Goal: Task Accomplishment & Management: Manage account settings

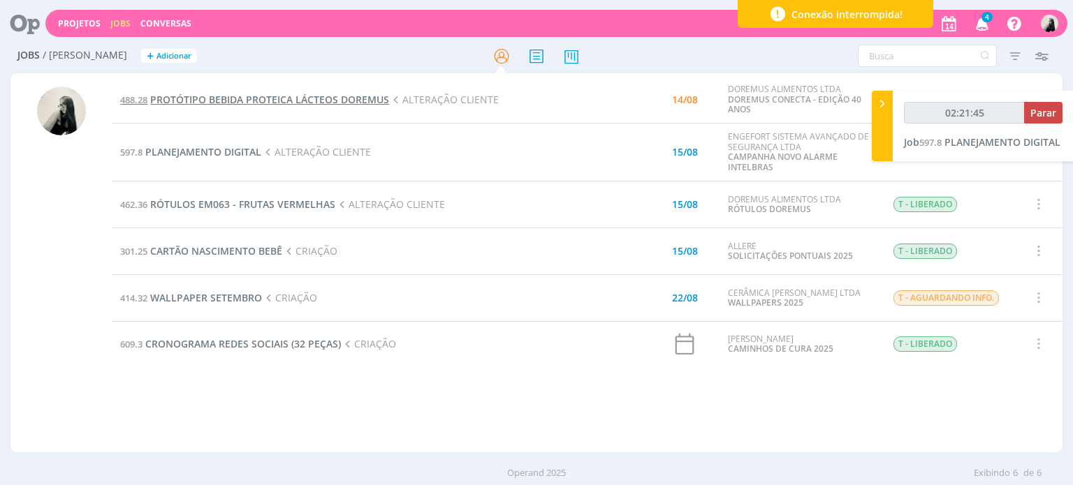
click at [303, 103] on span "PROTÓTIPO BEBIDA PROTEICA LÁCTEOS DOREMUS" at bounding box center [269, 99] width 239 height 13
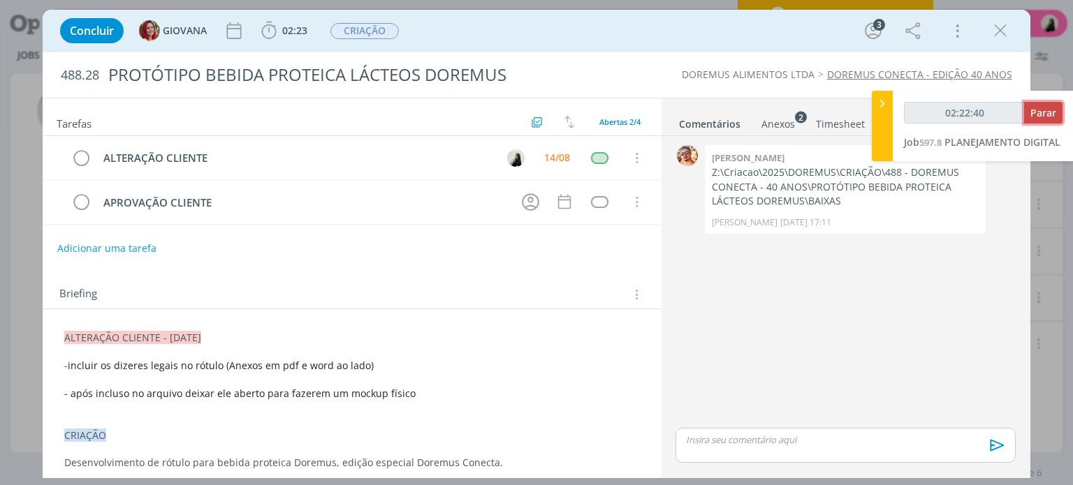
click at [1035, 117] on span "Parar" at bounding box center [1043, 112] width 26 height 13
type input "02:23:00"
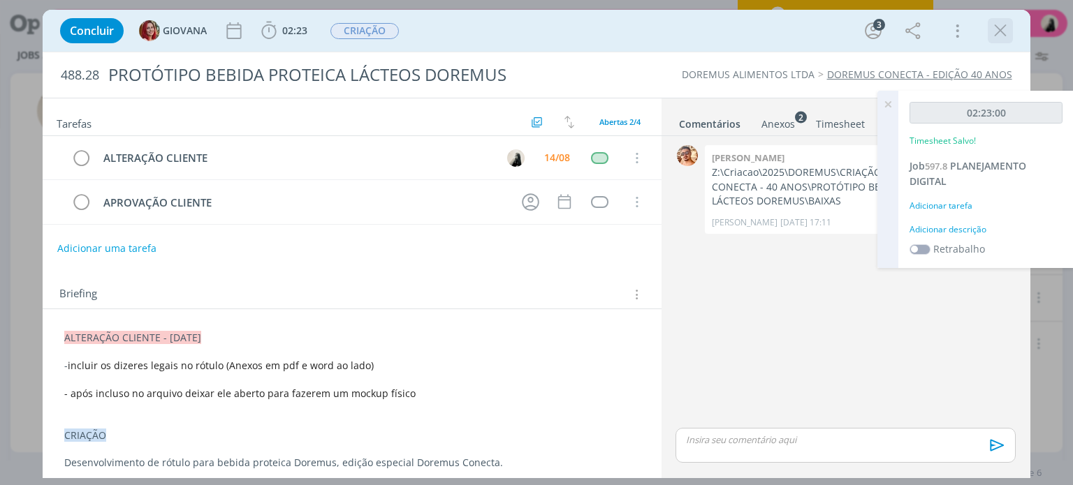
click at [1005, 27] on icon "dialog" at bounding box center [1000, 30] width 21 height 21
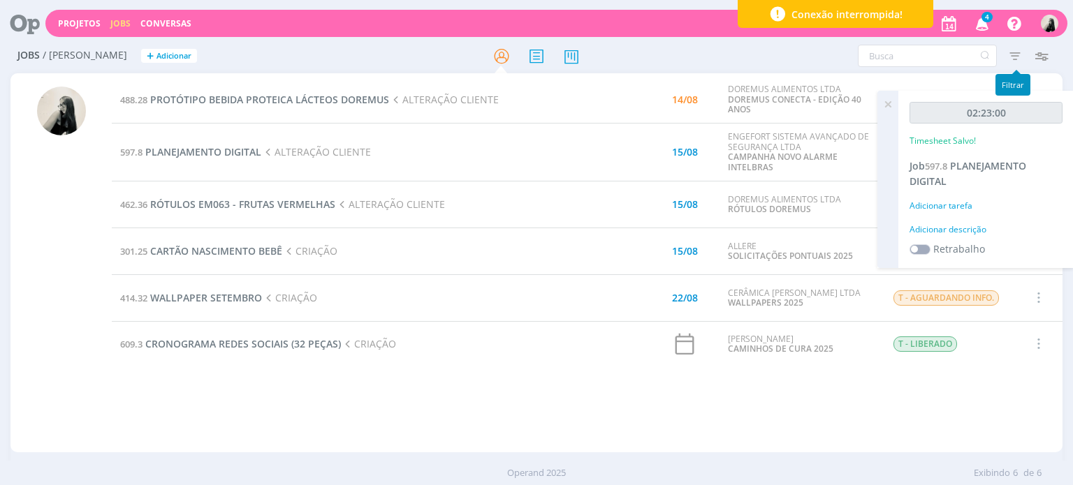
click at [986, 25] on icon "button" at bounding box center [982, 23] width 24 height 24
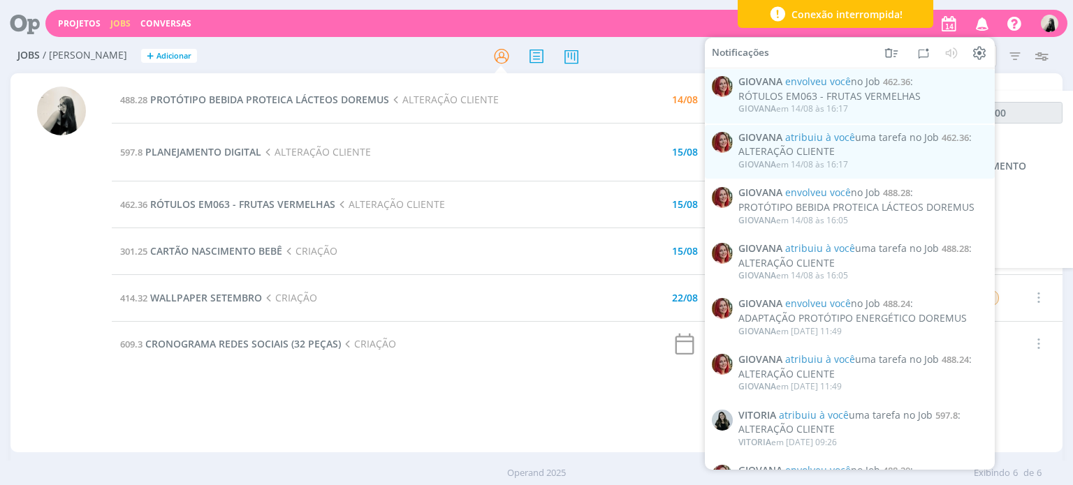
click at [986, 25] on icon "button" at bounding box center [982, 23] width 24 height 24
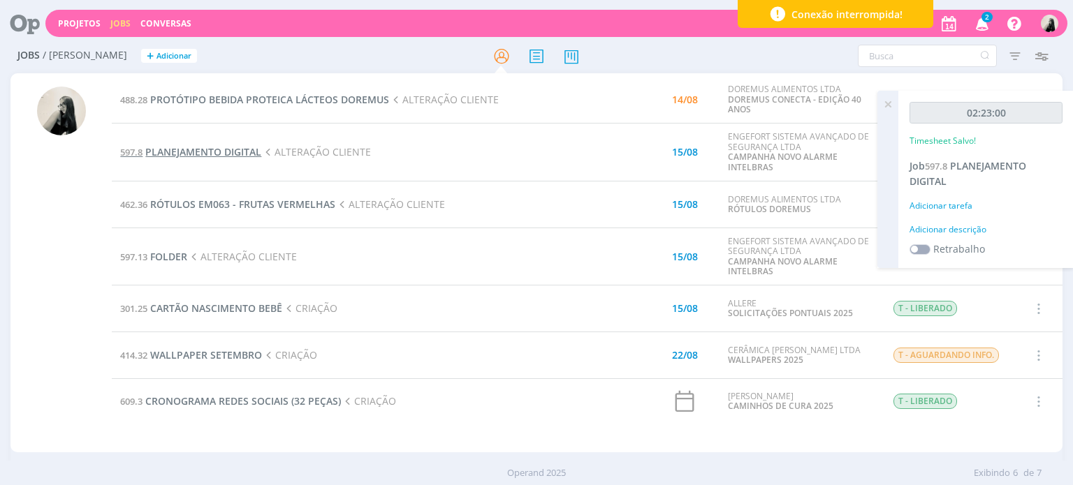
click at [214, 155] on span "PLANEJAMENTO DIGITAL" at bounding box center [203, 151] width 116 height 13
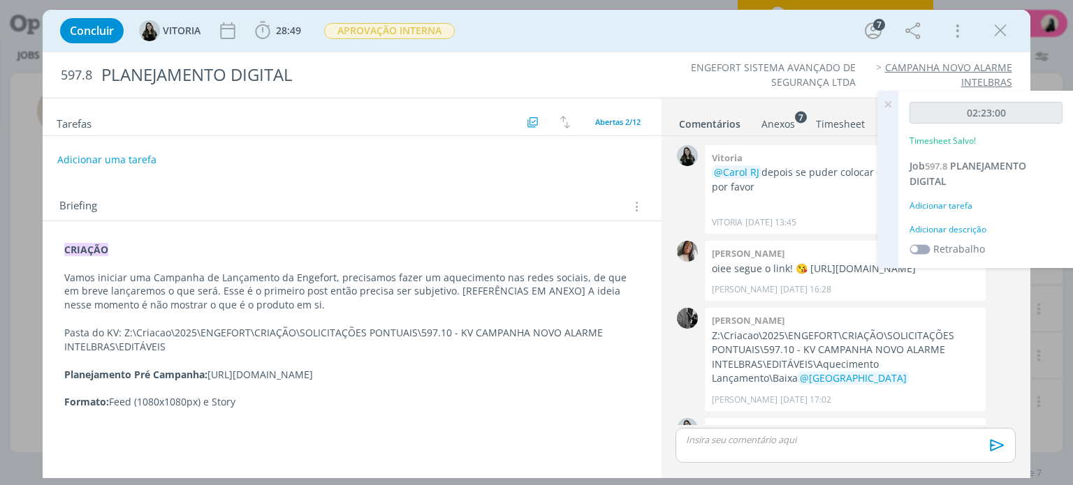
drag, startPoint x: 377, startPoint y: 332, endPoint x: 392, endPoint y: 343, distance: 19.0
click at [380, 335] on div "CRIAÇÃO Vamos iniciar uma Campanha de Lançamento da Engefort, precisamos fazer …" at bounding box center [352, 326] width 596 height 177
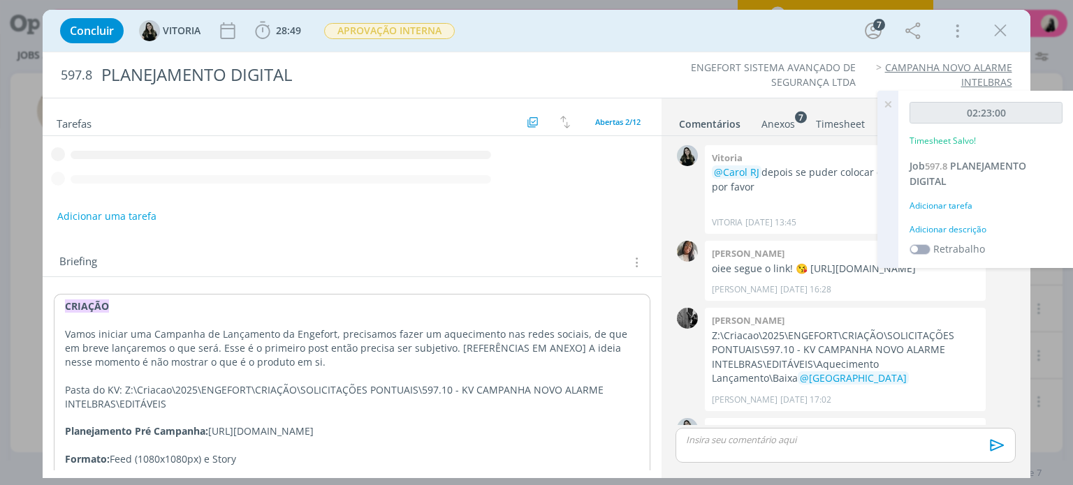
scroll to position [1056, 0]
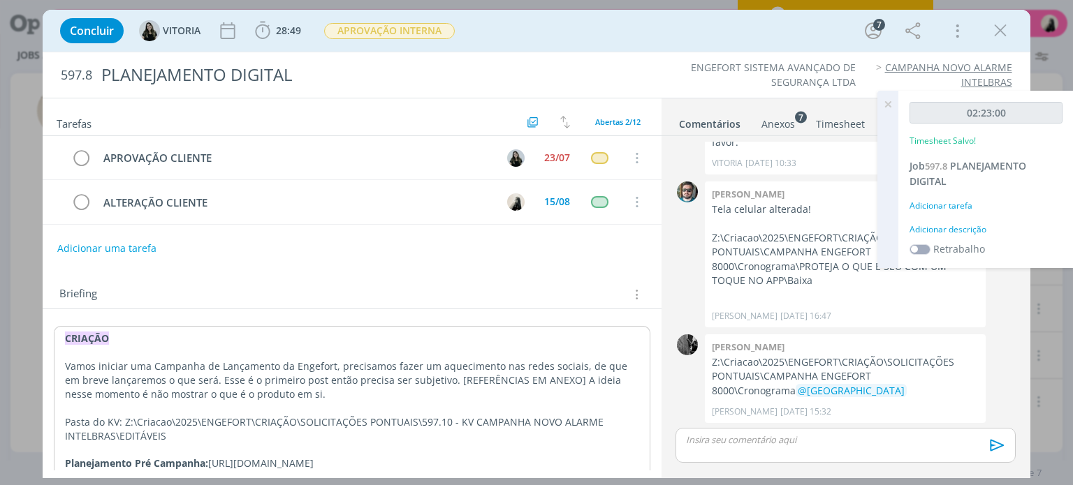
click at [726, 441] on p "dialog" at bounding box center [845, 440] width 317 height 13
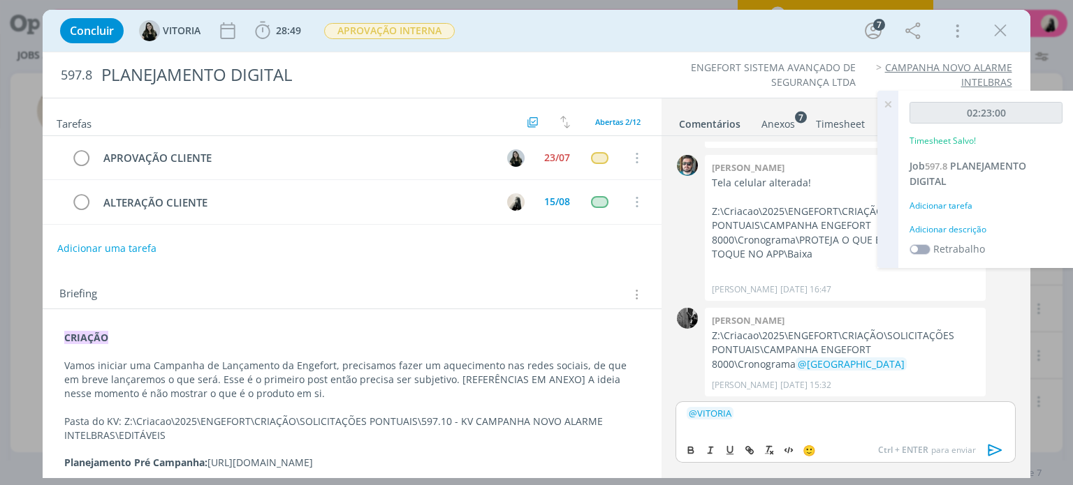
click at [991, 449] on icon "dialog" at bounding box center [995, 450] width 21 height 21
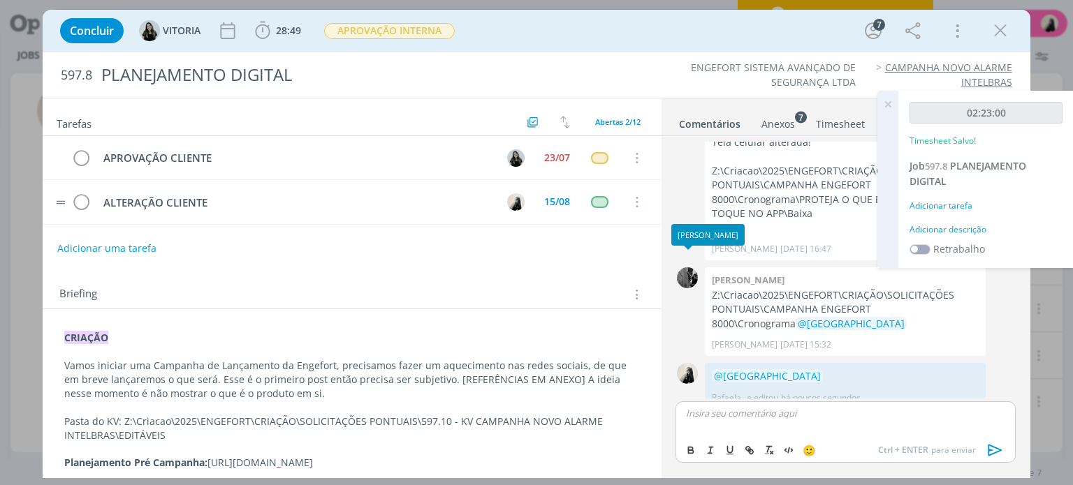
scroll to position [1135, 0]
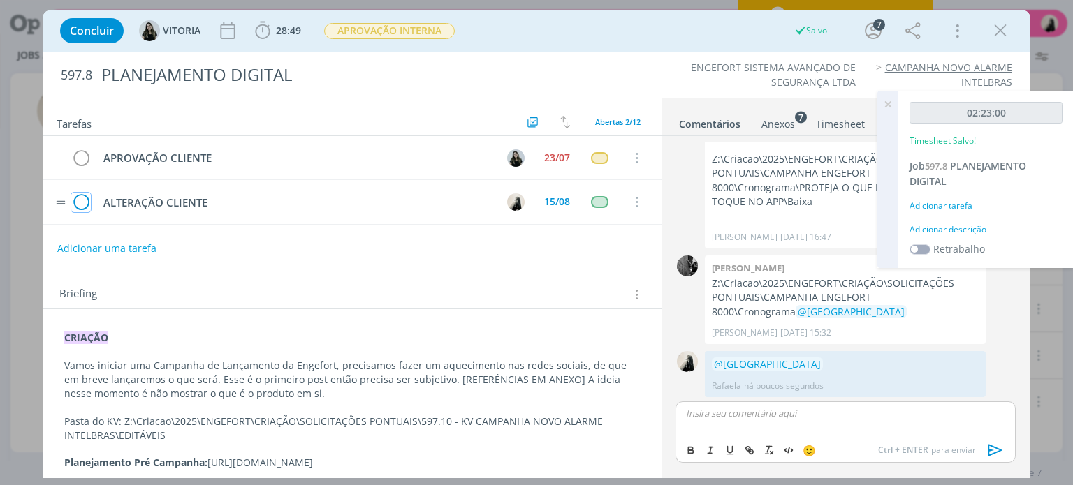
click at [82, 199] on icon "dialog" at bounding box center [81, 202] width 20 height 21
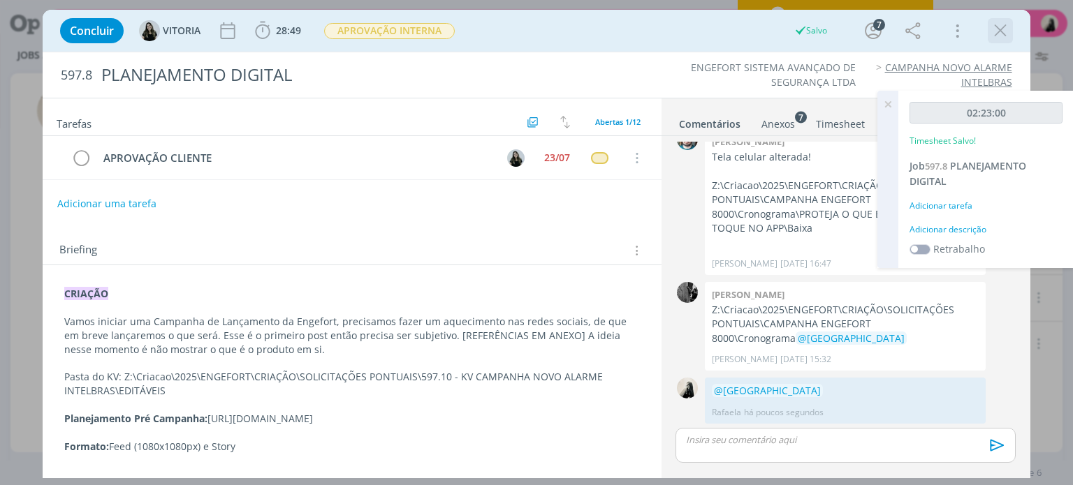
click at [1000, 28] on icon "dialog" at bounding box center [1000, 30] width 21 height 21
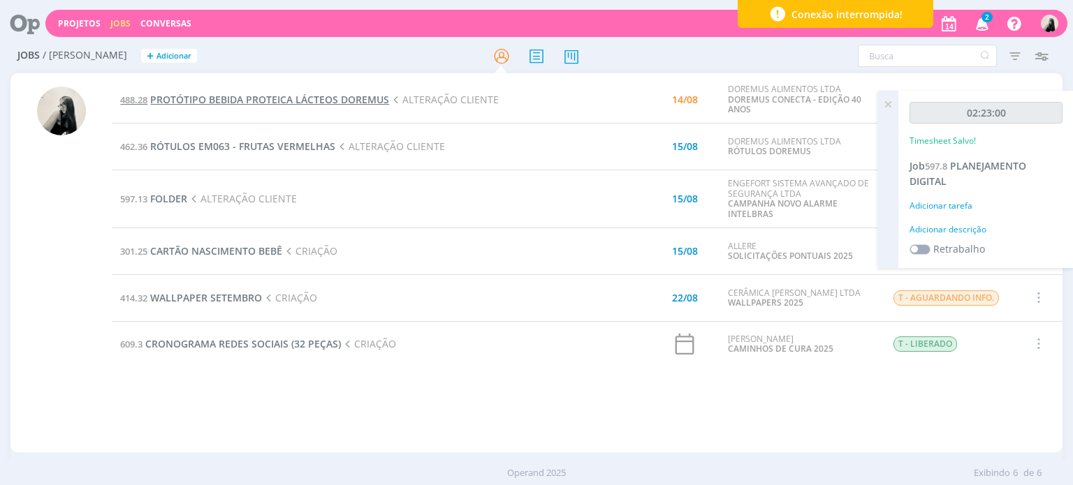
click at [289, 93] on span "PROTÓTIPO BEBIDA PROTEICA LÁCTEOS DOREMUS" at bounding box center [269, 99] width 239 height 13
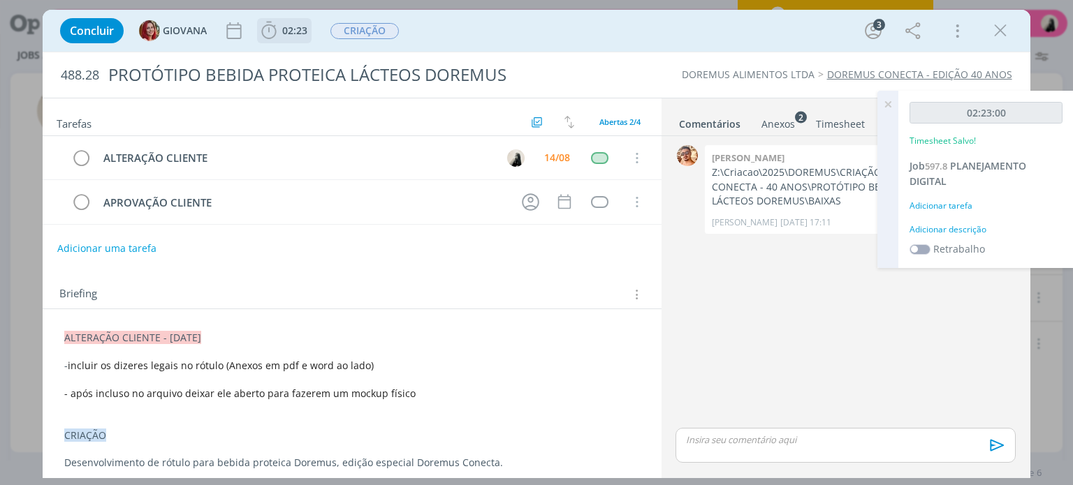
click at [270, 30] on icon "dialog" at bounding box center [268, 30] width 21 height 21
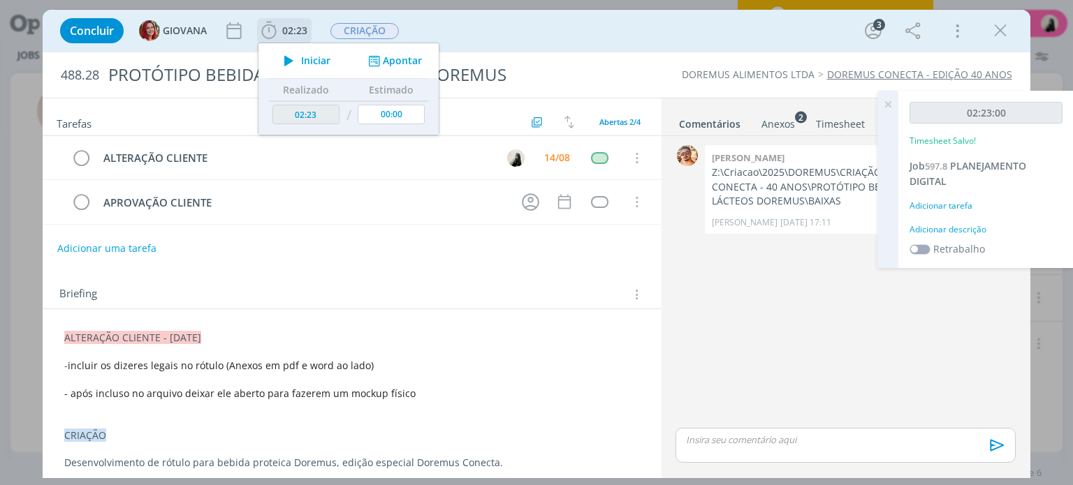
click at [284, 61] on icon "dialog" at bounding box center [289, 61] width 24 height 18
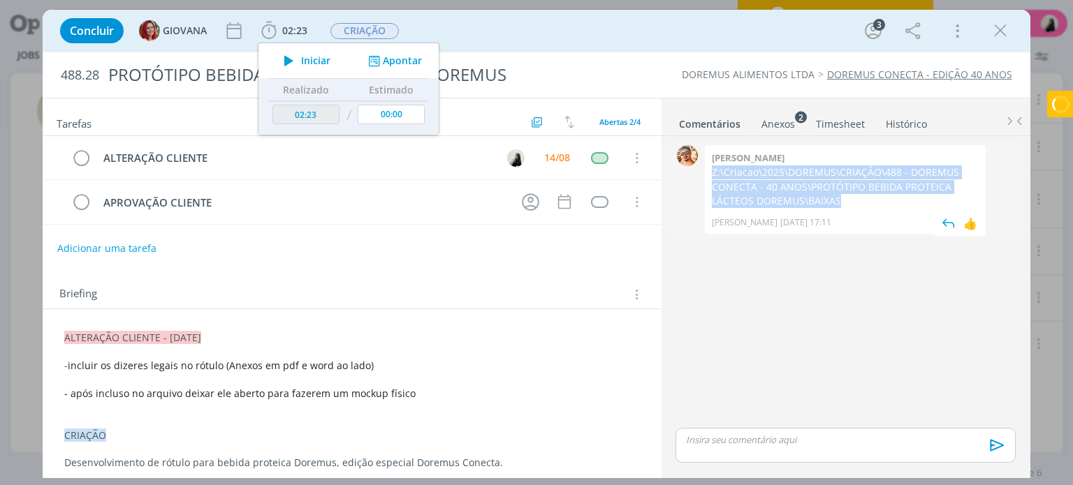
drag, startPoint x: 710, startPoint y: 173, endPoint x: 814, endPoint y: 204, distance: 108.1
click at [814, 204] on div "[PERSON_NAME] Z:\Criacao\2025\DOREMUS\CRIAÇÃO\488 - DOREMUS CONECTA - 40 ANOS\P…" at bounding box center [845, 189] width 281 height 89
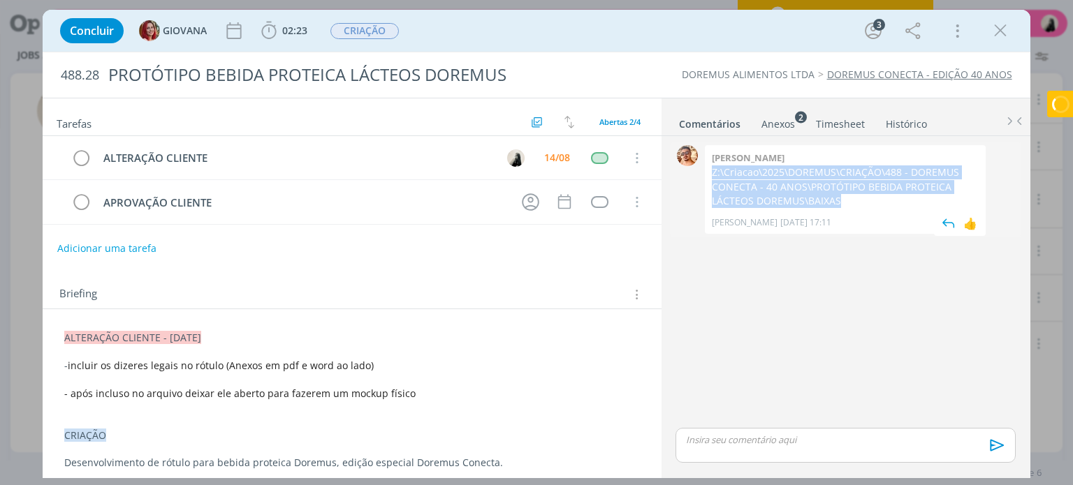
copy p "Z:\Criacao\2025\DOREMUS\CRIAÇÃO\488 - DOREMUS CONECTA - 40 ANOS\PROTÓTIPO BEBID…"
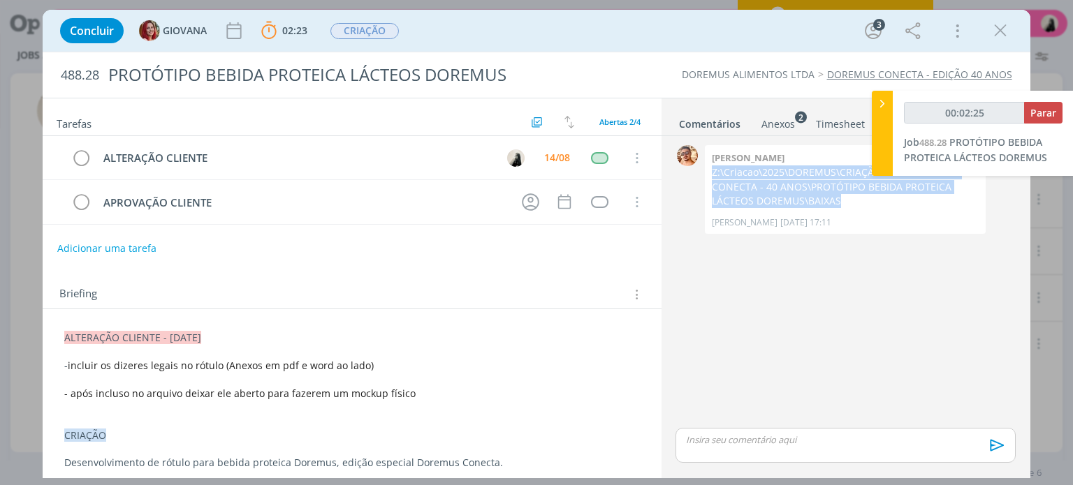
click at [787, 123] on div "Anexos 2" at bounding box center [778, 124] width 34 height 14
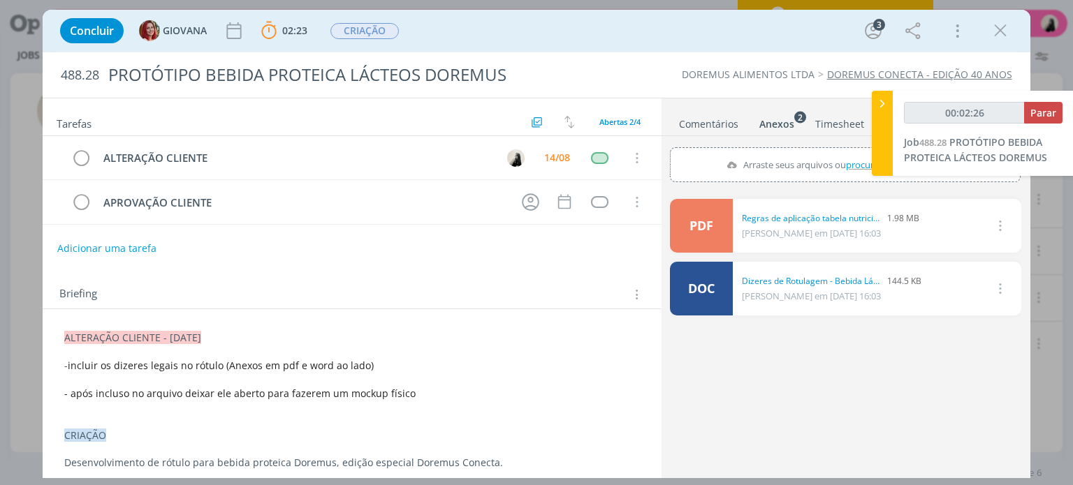
type input "00:02:27"
click at [882, 103] on icon at bounding box center [882, 103] width 14 height 15
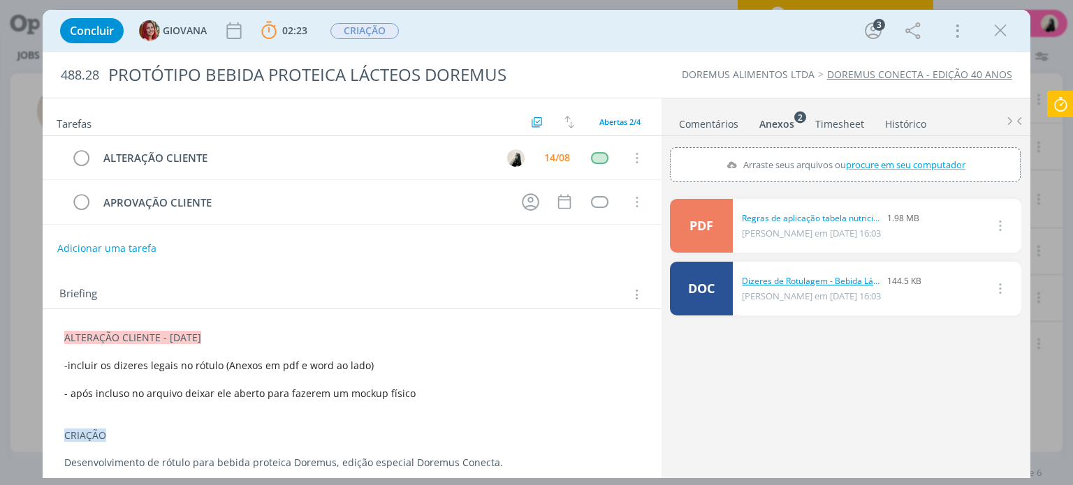
click at [800, 284] on link "Dizeres de Rotulagem - Bebida Láctea - Convenção 40 anos.doc" at bounding box center [812, 281] width 140 height 13
click at [808, 214] on link "Regras de aplicação tabela nutricional - IN nº 075, de 08_10_2020 (1).pdf" at bounding box center [812, 218] width 140 height 13
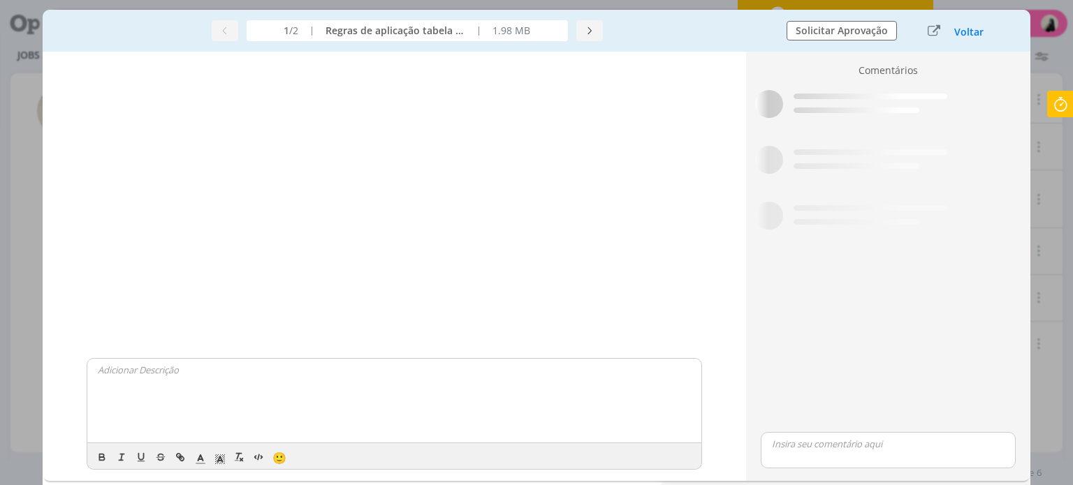
click at [794, 217] on icon "dialog" at bounding box center [888, 223] width 266 height 56
click at [961, 33] on button "Voltar" at bounding box center [969, 32] width 31 height 11
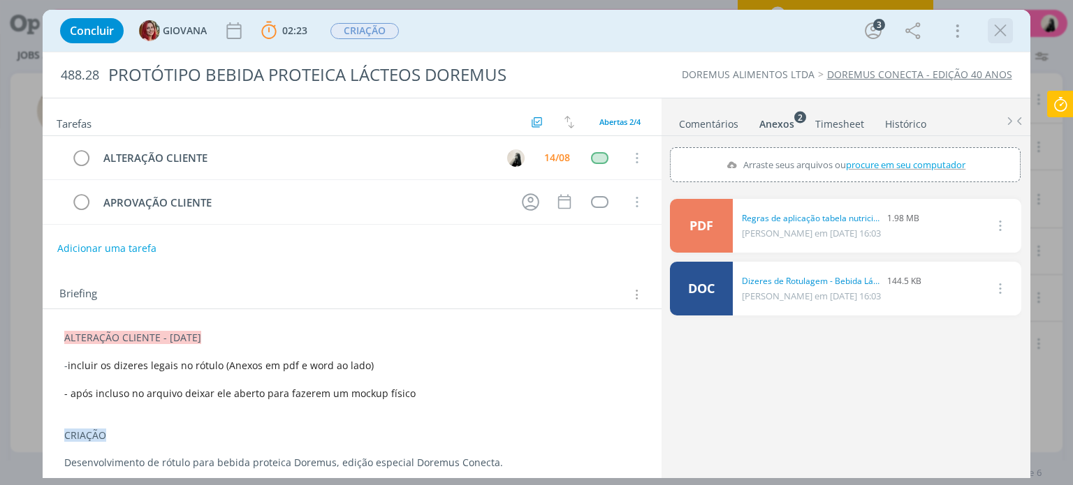
click at [1000, 28] on icon "dialog" at bounding box center [1000, 30] width 21 height 21
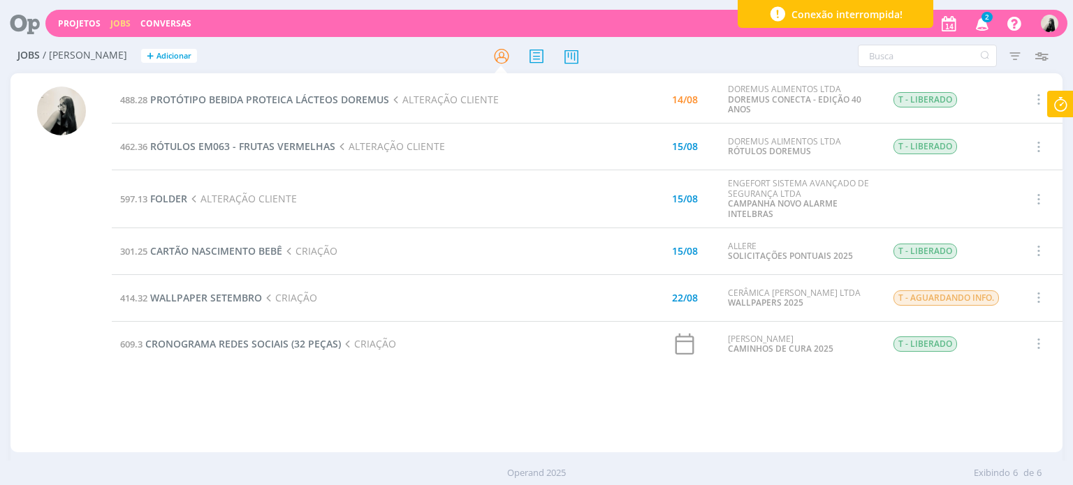
click at [985, 17] on span "2" at bounding box center [986, 17] width 11 height 10
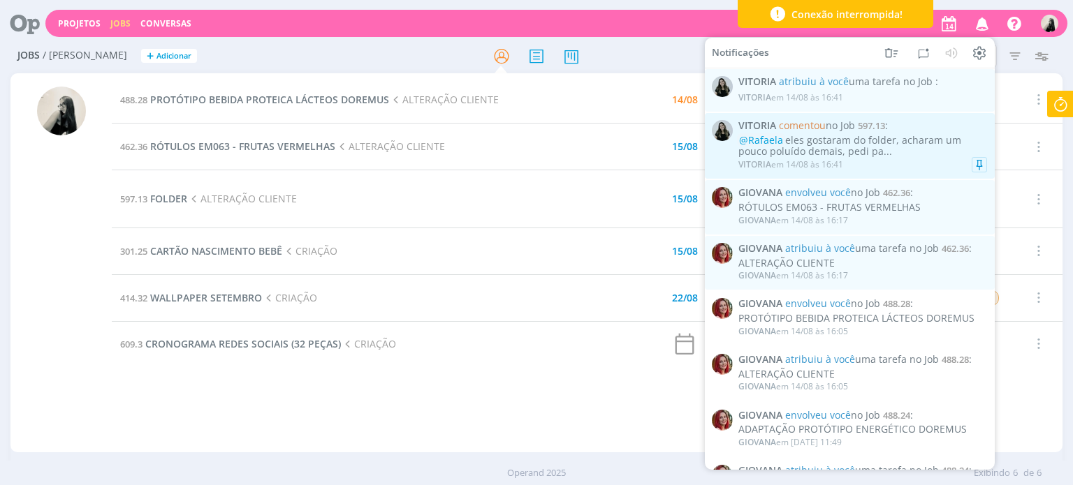
click at [915, 152] on div "@Rafaela eles gostaram do folder, acharam um pouco poluído demais, pedi pa..." at bounding box center [862, 146] width 249 height 24
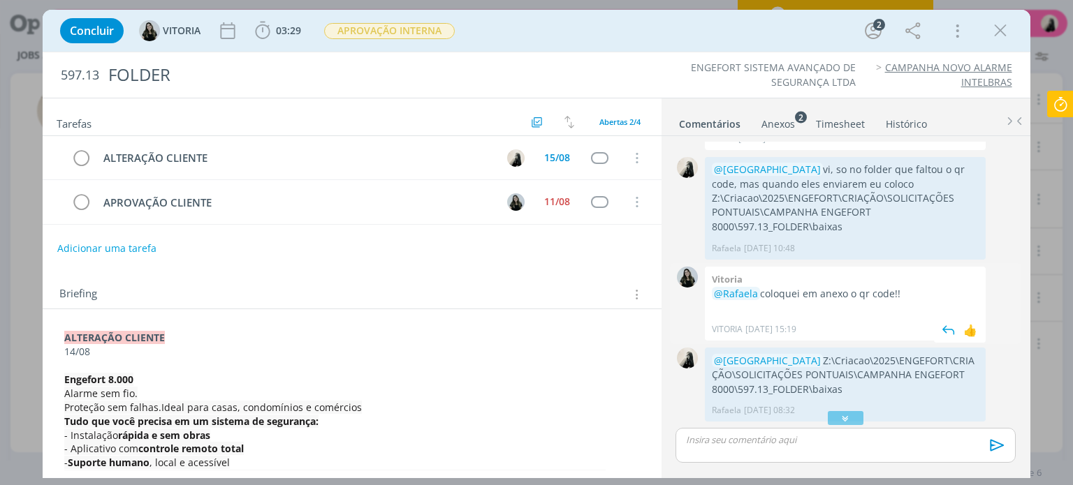
scroll to position [193, 0]
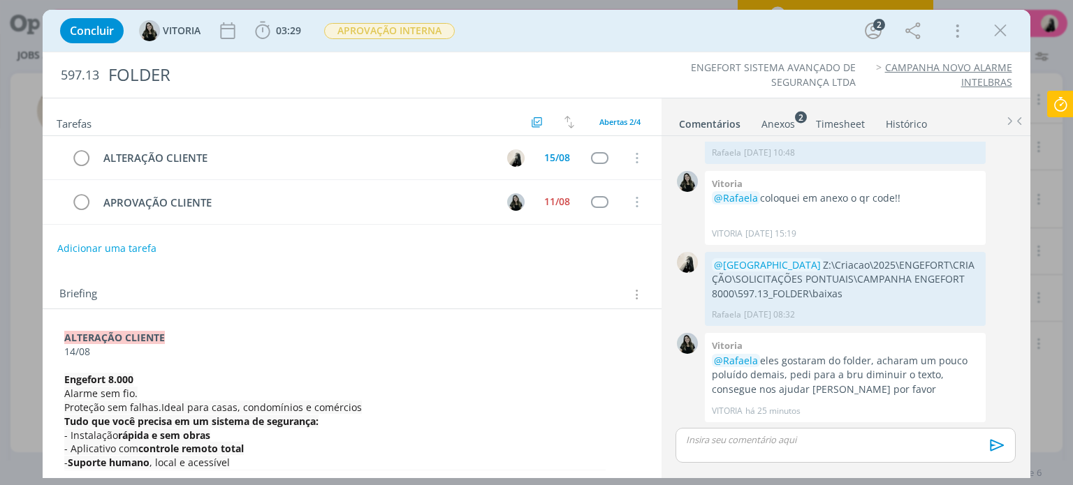
drag, startPoint x: 1017, startPoint y: 36, endPoint x: 444, endPoint y: 254, distance: 612.9
click at [1016, 36] on div "Concluir [GEOGRAPHIC_DATA] 03:29 Iniciar Apontar Data * [DATE] Horas * 00:00 Ta…" at bounding box center [536, 31] width 966 height 34
click at [1002, 30] on icon "dialog" at bounding box center [1000, 30] width 21 height 21
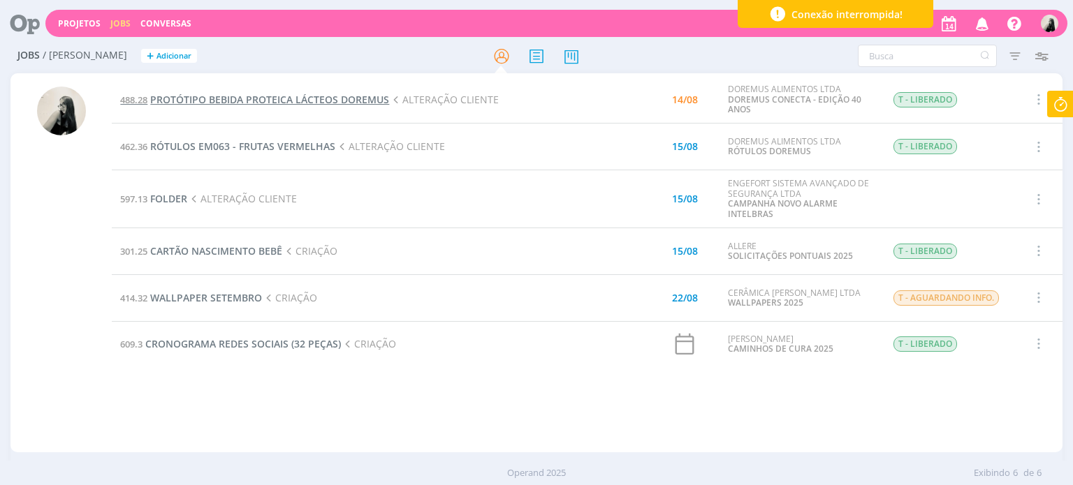
click at [239, 97] on span "PROTÓTIPO BEBIDA PROTEICA LÁCTEOS DOREMUS" at bounding box center [269, 99] width 239 height 13
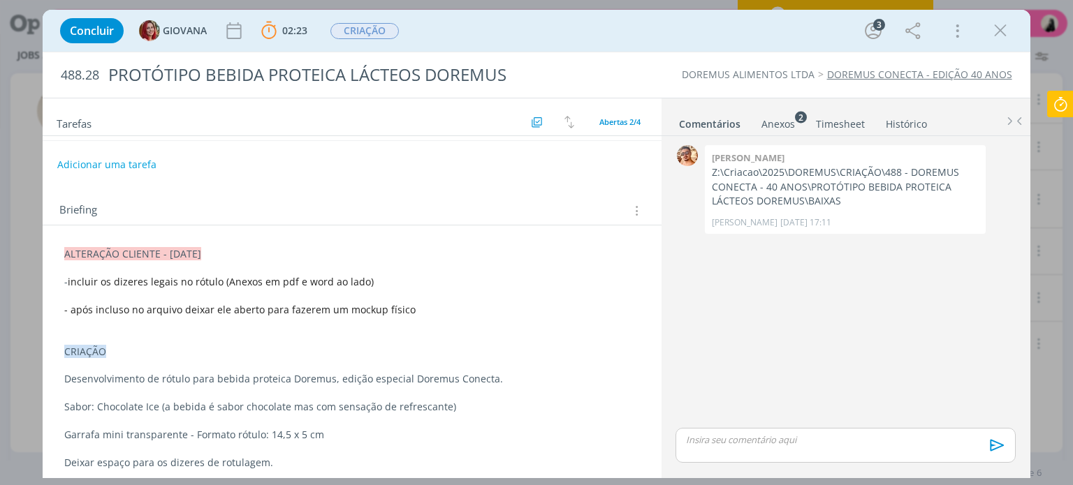
scroll to position [160, 0]
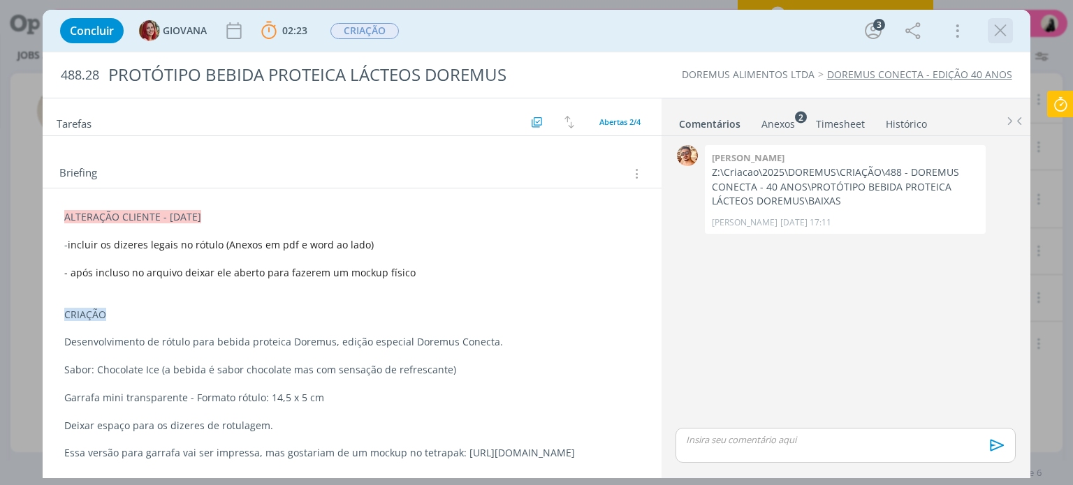
click at [998, 32] on icon "dialog" at bounding box center [1000, 30] width 21 height 21
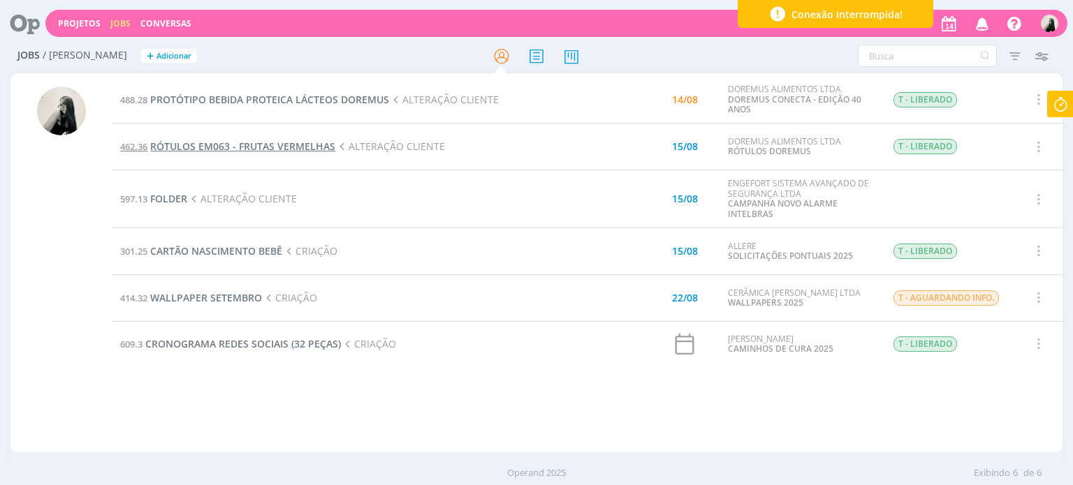
click at [266, 145] on span "RÓTULOS EM063 - FRUTAS VERMELHAS" at bounding box center [242, 146] width 185 height 13
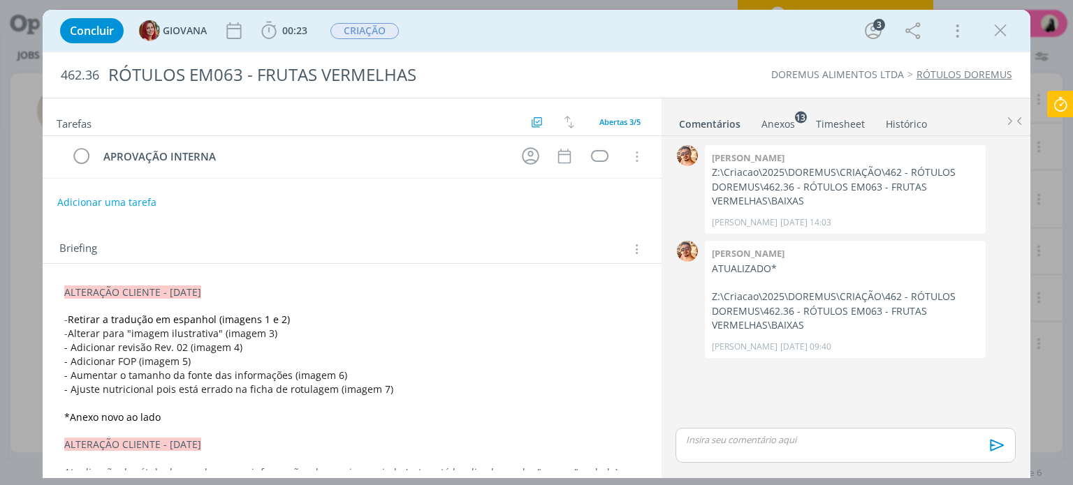
scroll to position [140, 0]
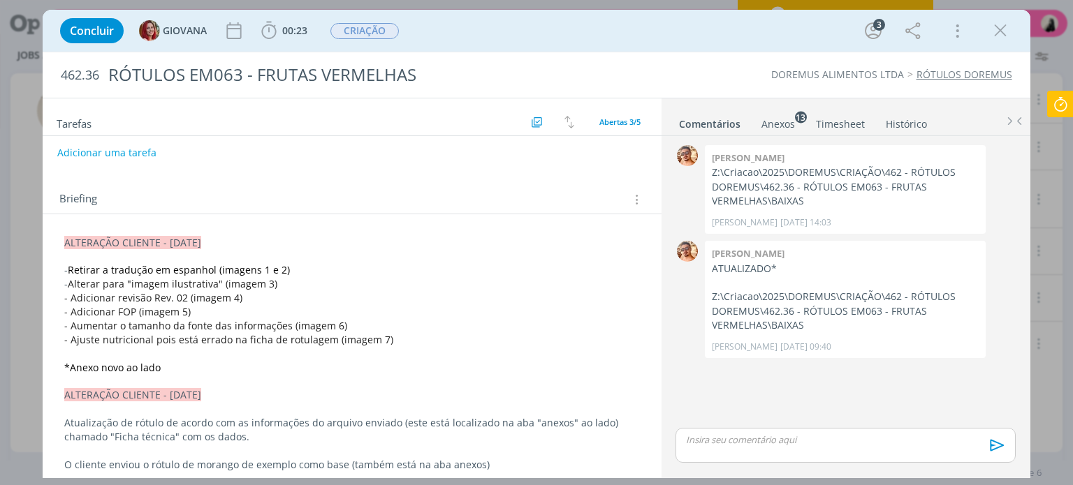
click at [787, 124] on div "Anexos 13" at bounding box center [778, 124] width 34 height 14
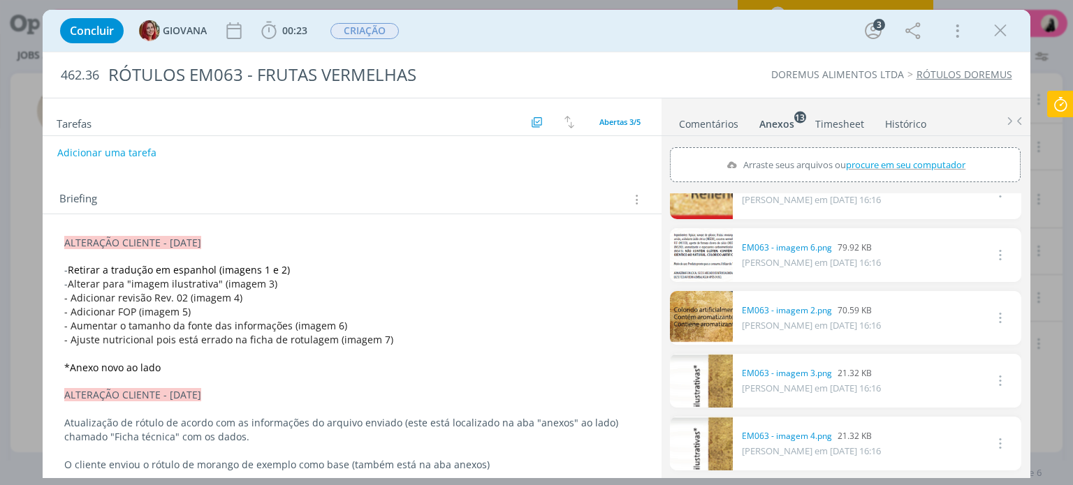
scroll to position [0, 0]
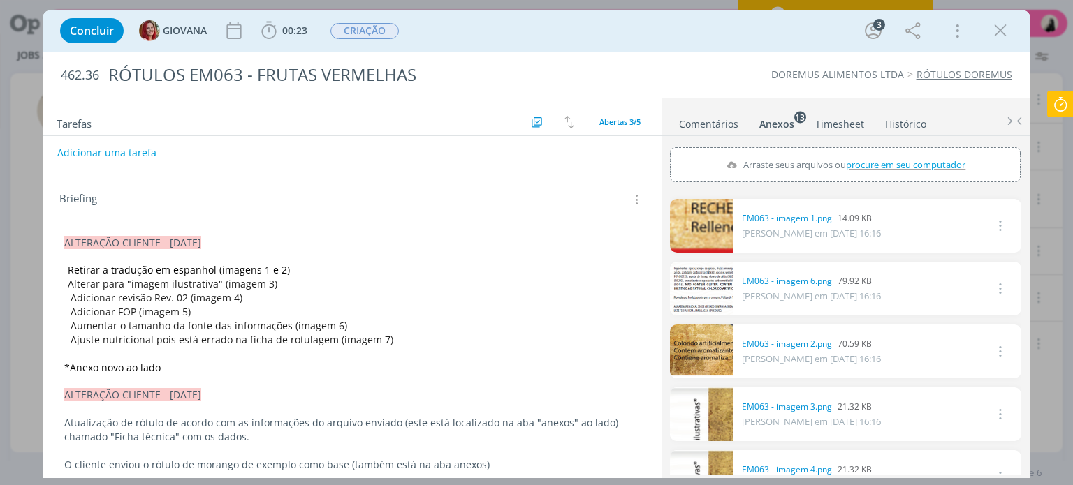
click at [708, 125] on link "Comentários" at bounding box center [708, 121] width 61 height 20
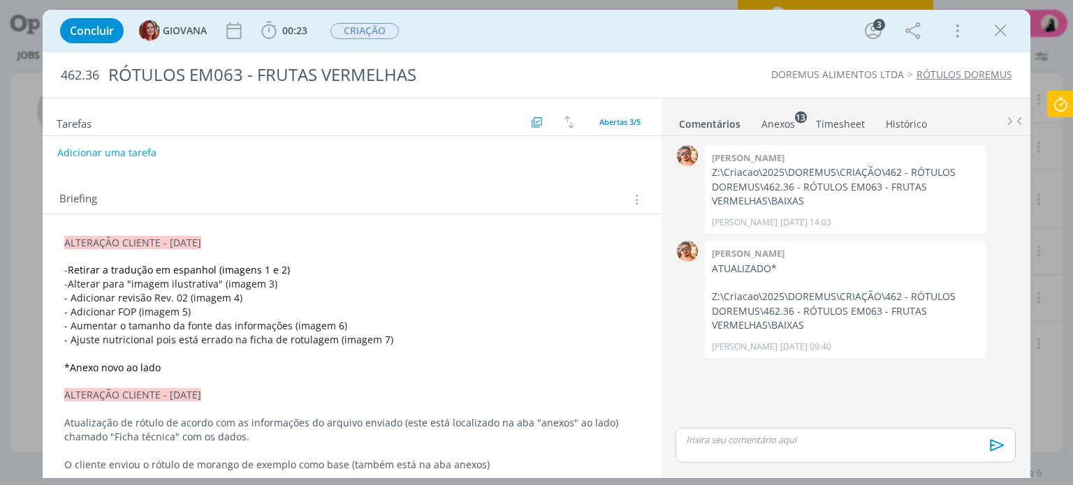
drag, startPoint x: 1003, startPoint y: 28, endPoint x: 224, endPoint y: 152, distance: 789.4
click at [1003, 28] on icon "dialog" at bounding box center [1000, 30] width 21 height 21
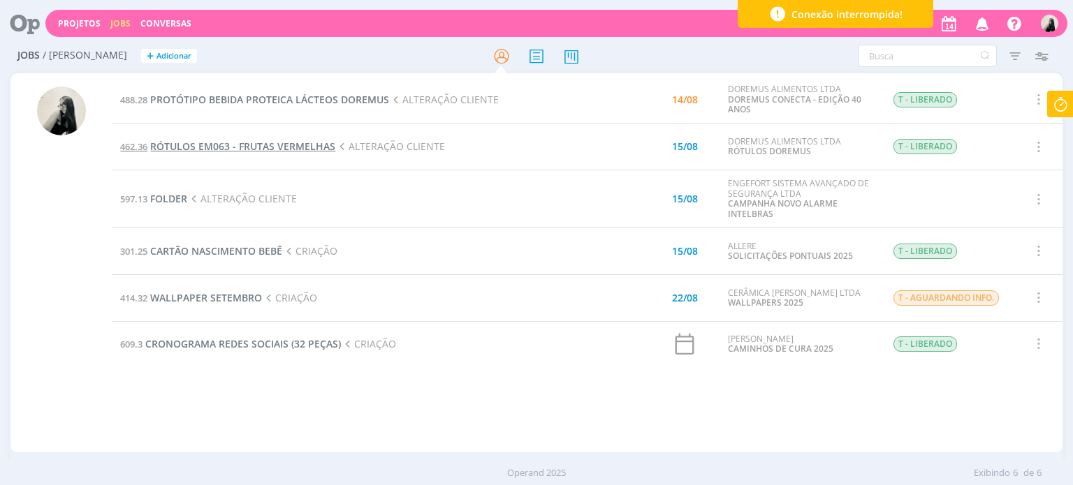
click at [251, 145] on span "RÓTULOS EM063 - FRUTAS VERMELHAS" at bounding box center [242, 146] width 185 height 13
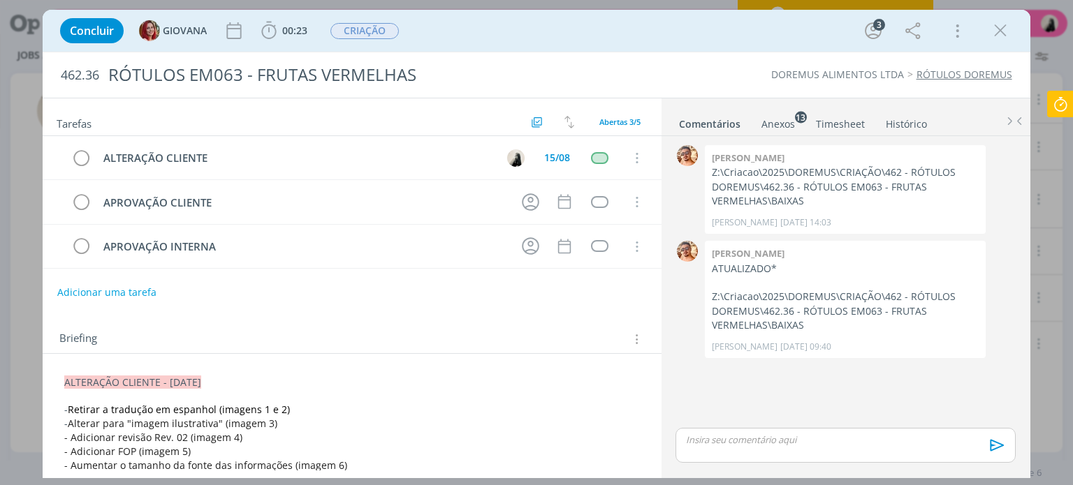
scroll to position [70, 0]
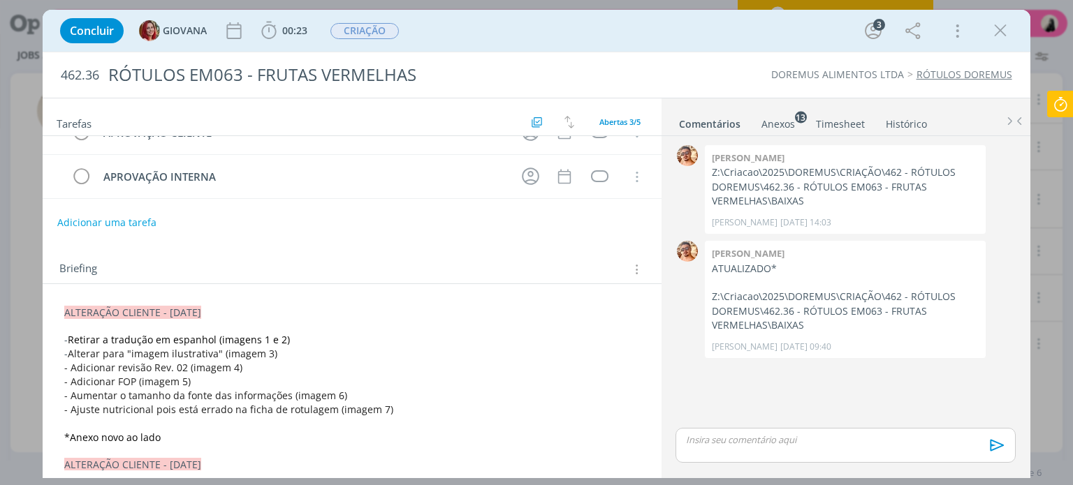
click at [782, 126] on div "Anexos 13" at bounding box center [778, 124] width 34 height 14
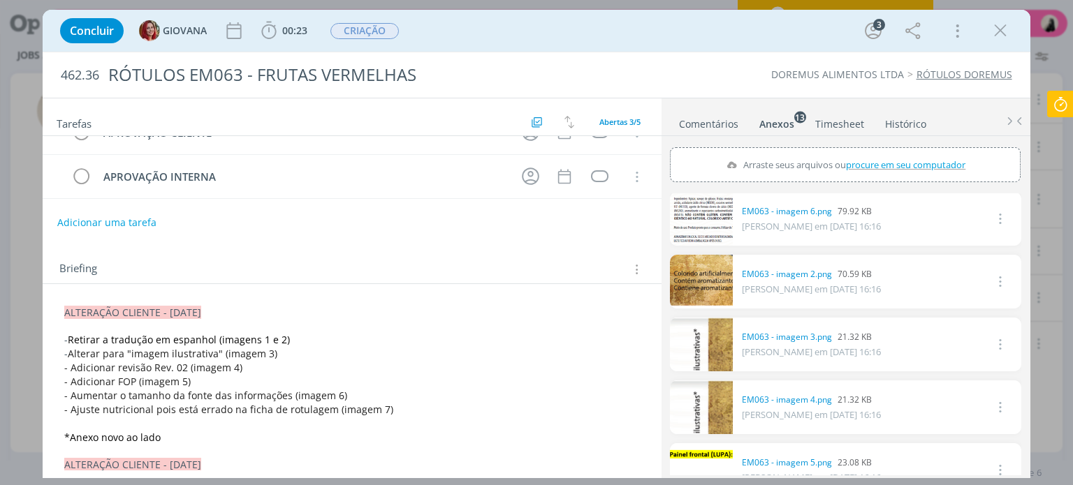
scroll to position [140, 0]
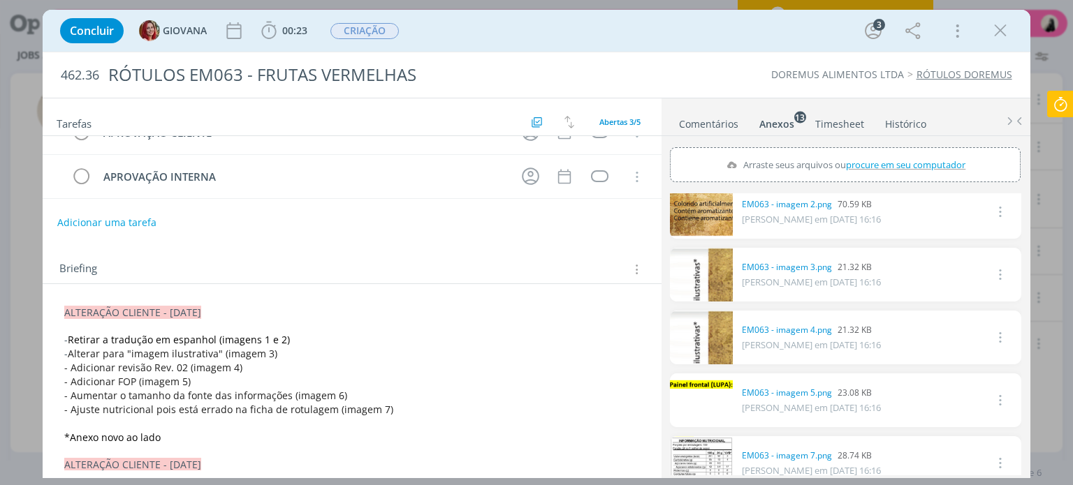
click at [686, 397] on link "dialog" at bounding box center [701, 401] width 63 height 54
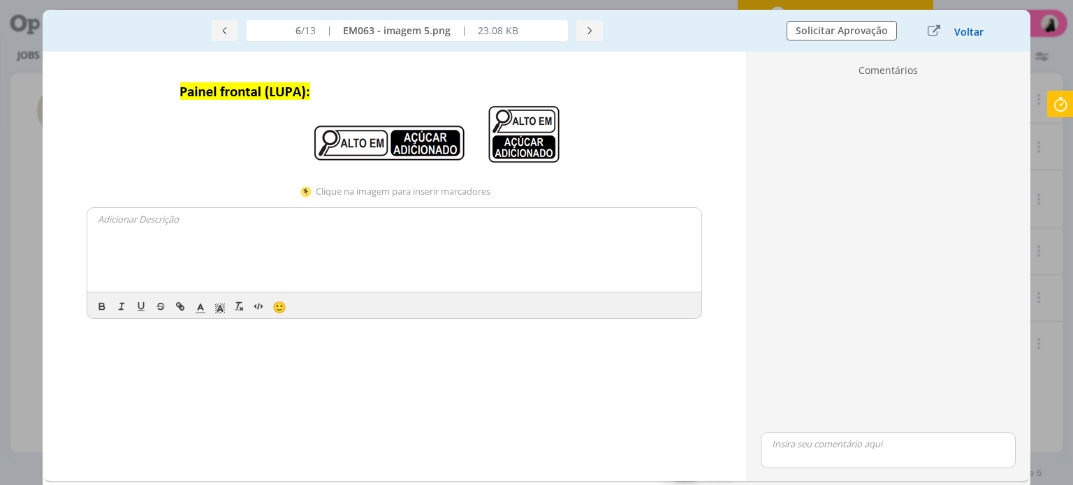
click at [970, 34] on button "Voltar" at bounding box center [969, 32] width 31 height 11
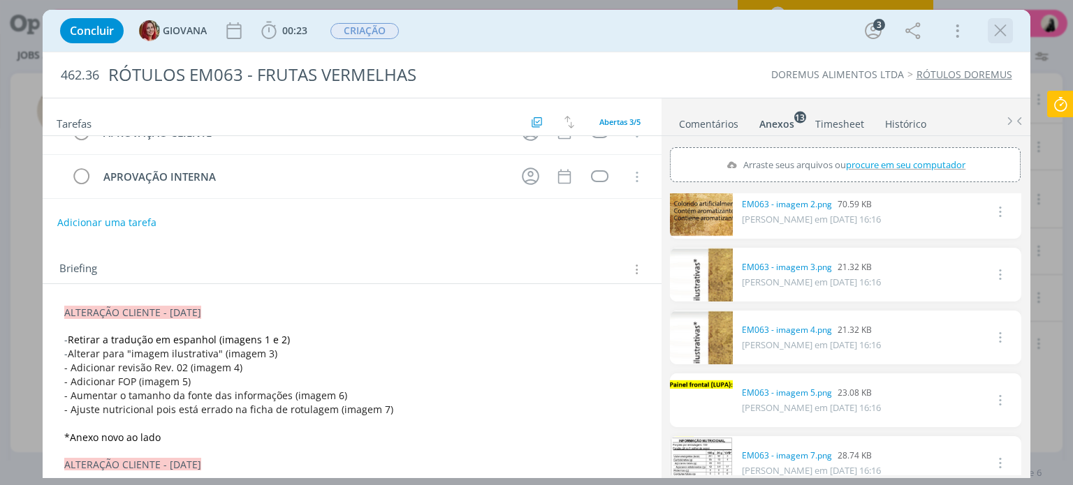
click at [1002, 36] on icon "dialog" at bounding box center [1000, 30] width 21 height 21
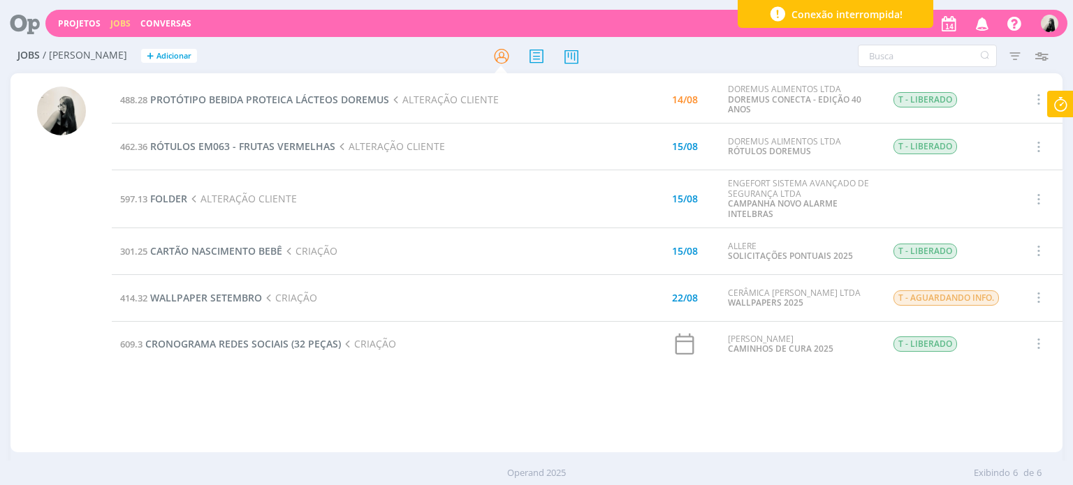
click at [1056, 106] on icon at bounding box center [1060, 104] width 25 height 27
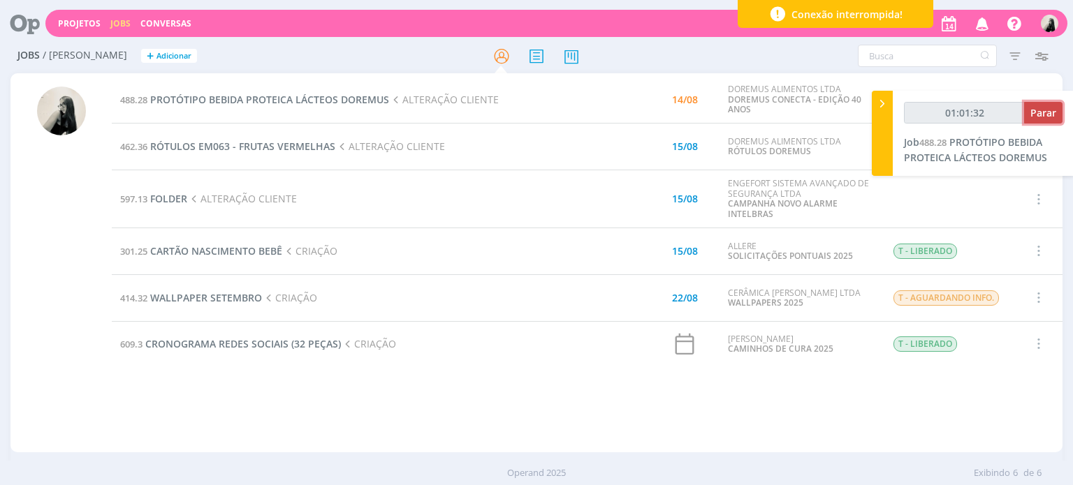
click at [1048, 117] on span "Parar" at bounding box center [1043, 112] width 26 height 13
type input "01:02:00"
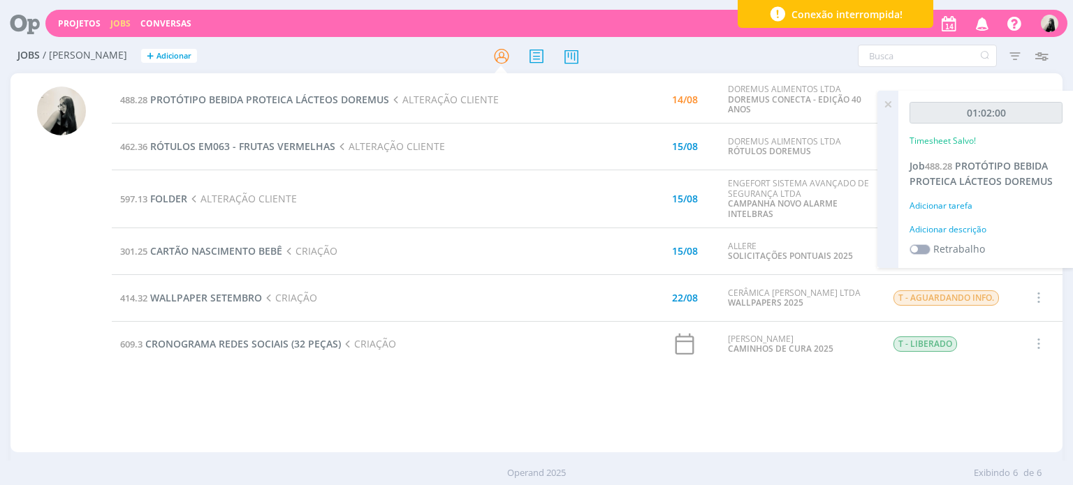
click at [434, 207] on td "597.13 FOLDER ALTERAÇÃO CLIENTE" at bounding box center [339, 199] width 454 height 58
